Goal: Information Seeking & Learning: Learn about a topic

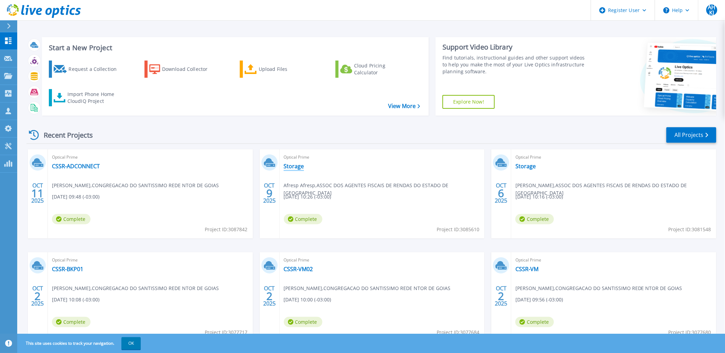
click at [294, 166] on link "Storage" at bounding box center [294, 166] width 20 height 7
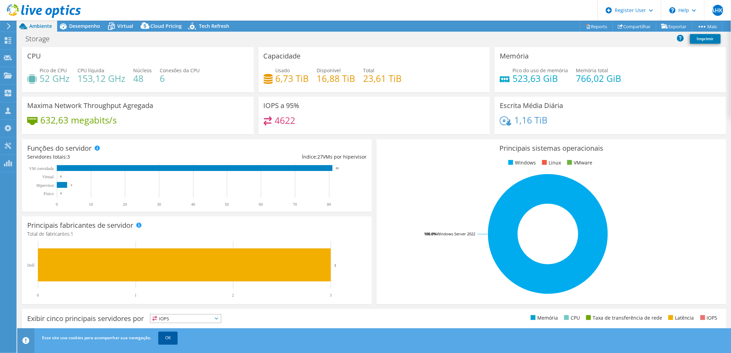
click at [165, 339] on link "OK" at bounding box center [167, 338] width 19 height 12
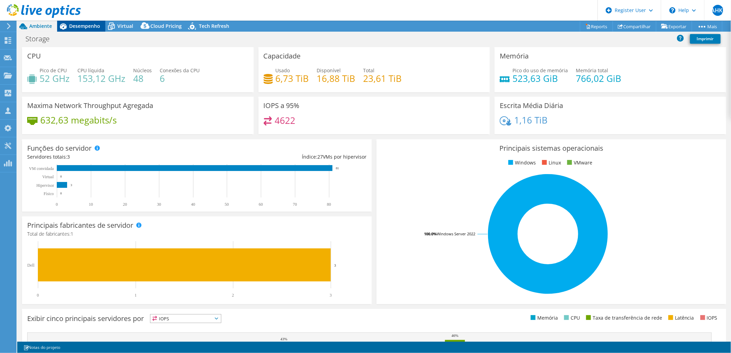
click at [90, 28] on span "Desempenho" at bounding box center [84, 26] width 31 height 7
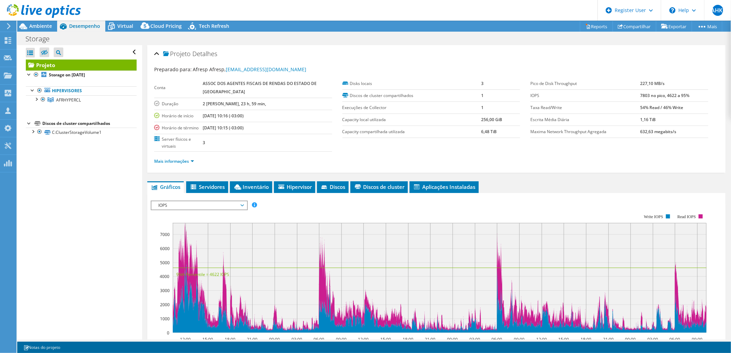
click at [211, 201] on span "IOPS" at bounding box center [199, 205] width 88 height 8
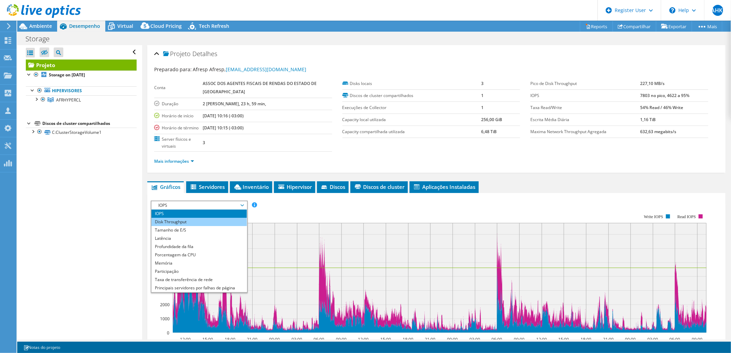
click at [204, 218] on li "Disk Throughput" at bounding box center [198, 222] width 95 height 8
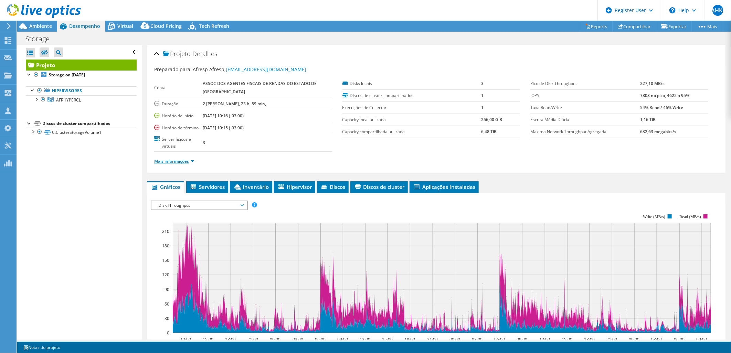
click at [189, 158] on link "Mais informações" at bounding box center [174, 161] width 40 height 6
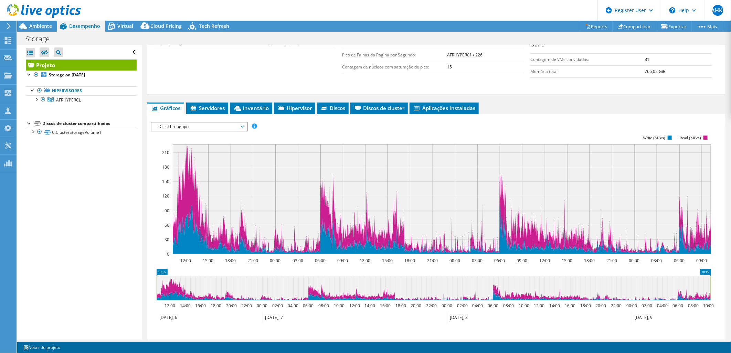
scroll to position [118, 0]
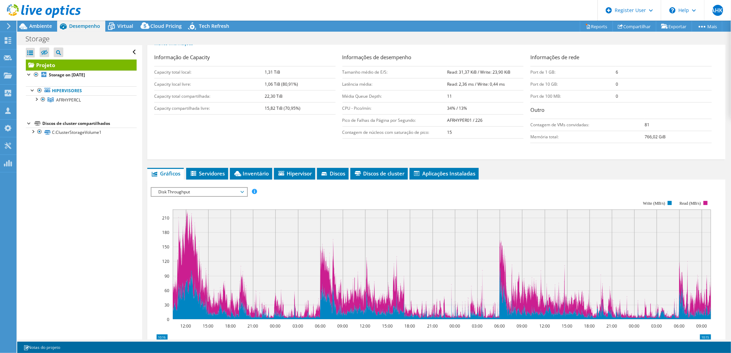
click at [205, 188] on span "Disk Throughput" at bounding box center [199, 192] width 88 height 8
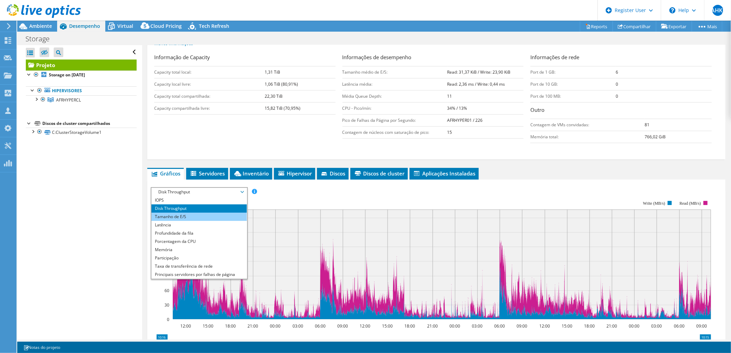
click at [210, 213] on li "Tamanho de E/S" at bounding box center [198, 217] width 95 height 8
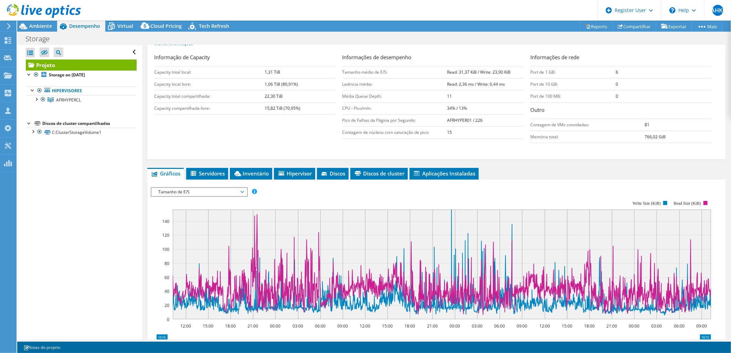
click at [212, 188] on span "Tamanho de E/S" at bounding box center [199, 192] width 88 height 8
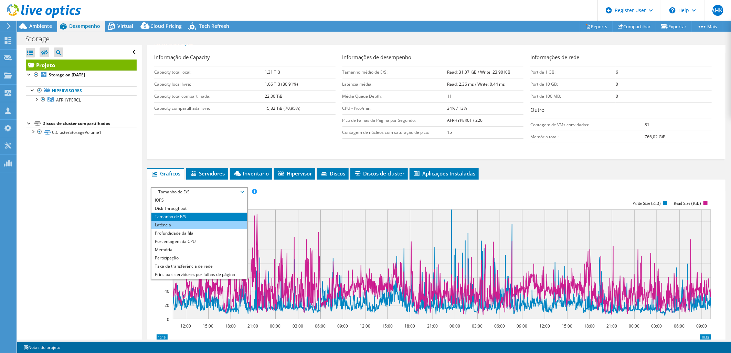
click at [212, 221] on li "Latência" at bounding box center [198, 225] width 95 height 8
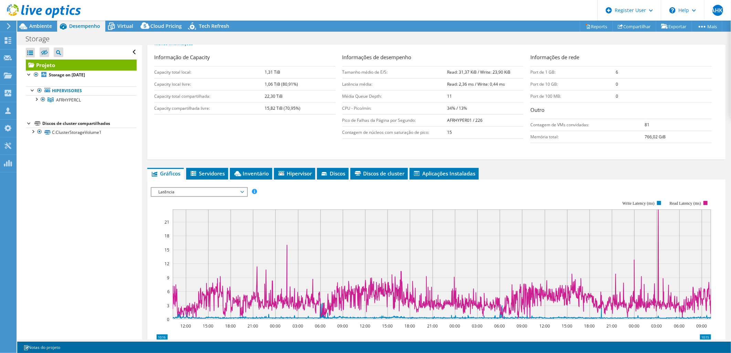
click at [214, 188] on span "Latência" at bounding box center [199, 192] width 88 height 8
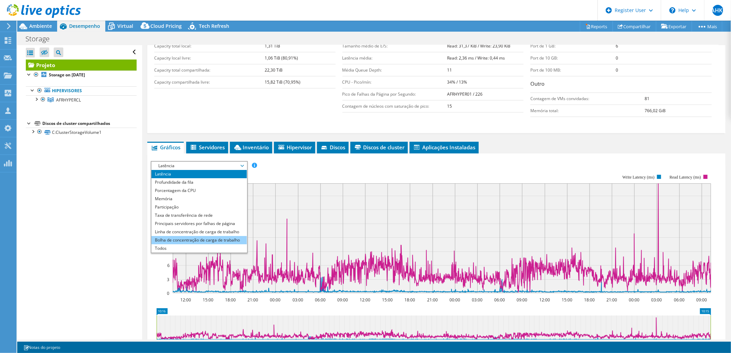
scroll to position [156, 0]
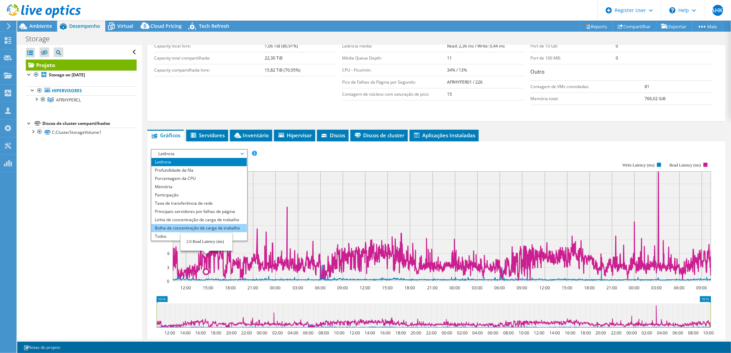
click at [192, 224] on li "Bolha de concentração de carga de trabalho" at bounding box center [198, 228] width 95 height 8
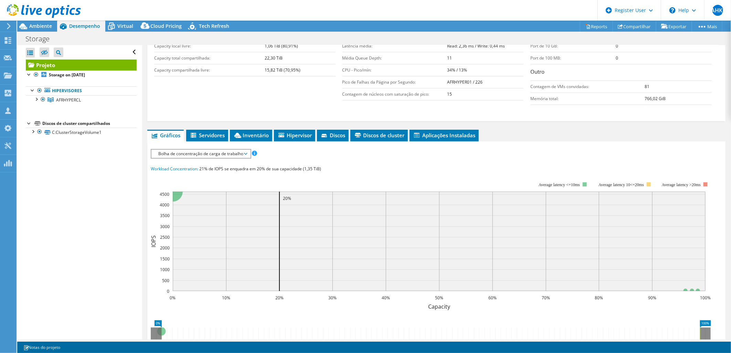
click at [180, 150] on span "Bolha de concentração de carga de trabalho" at bounding box center [201, 154] width 92 height 8
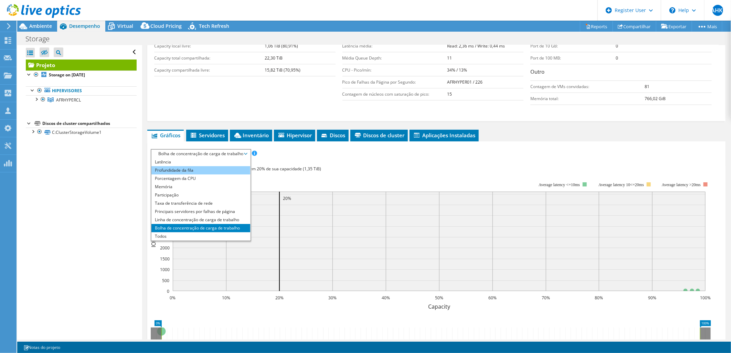
scroll to position [0, 0]
click at [180, 166] on li "Disk Throughput" at bounding box center [200, 170] width 99 height 8
